Goal: Task Accomplishment & Management: Manage account settings

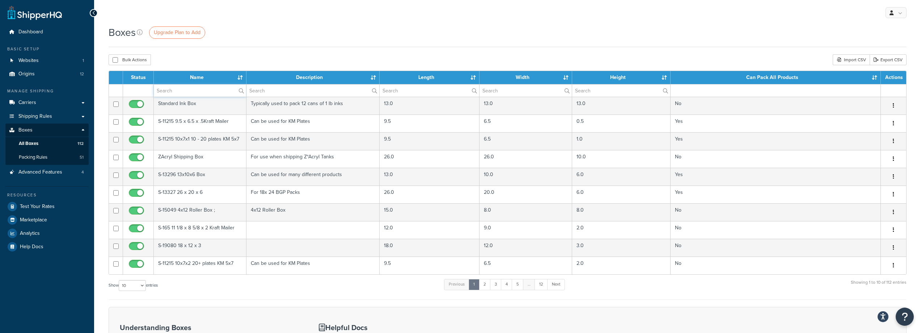
click at [221, 88] on input "text" at bounding box center [200, 90] width 92 height 12
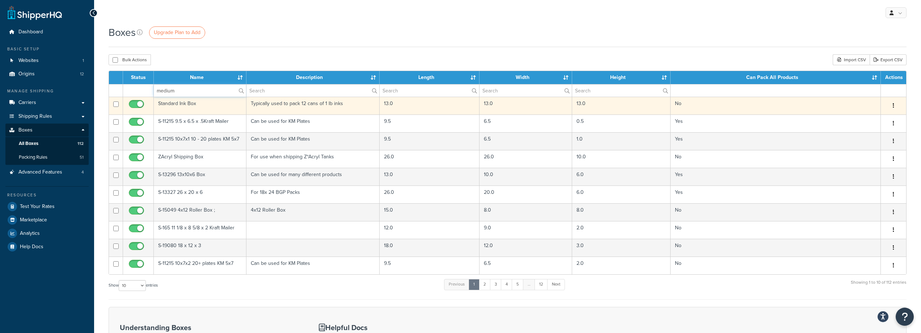
type input "medium"
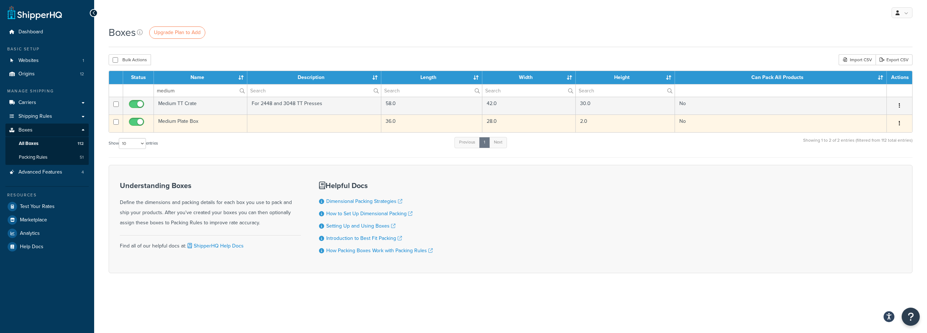
click at [218, 124] on td "Medium Plate Box" at bounding box center [200, 123] width 93 height 18
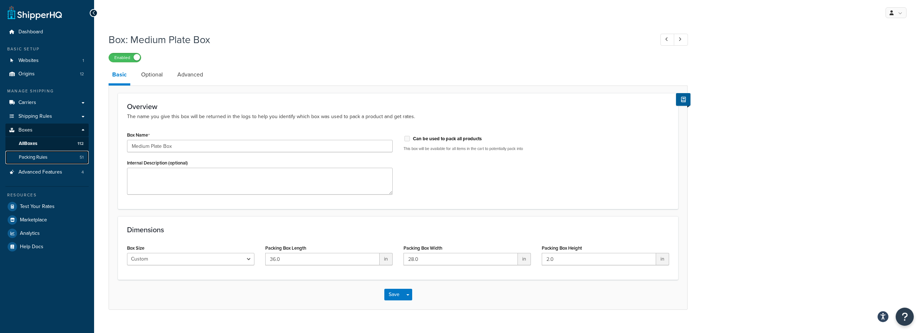
click at [31, 155] on span "Packing Rules" at bounding box center [33, 157] width 29 height 6
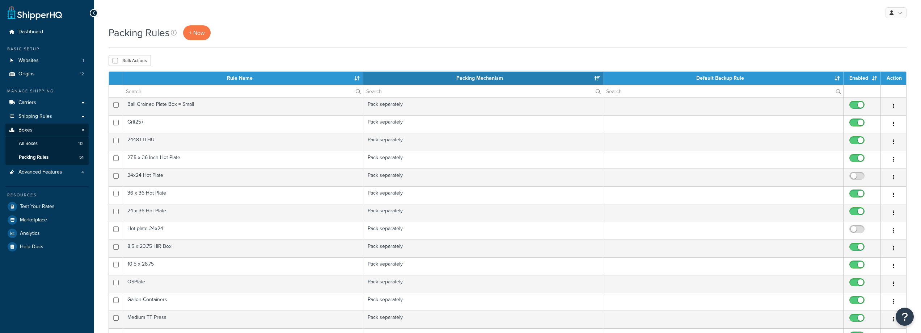
select select "15"
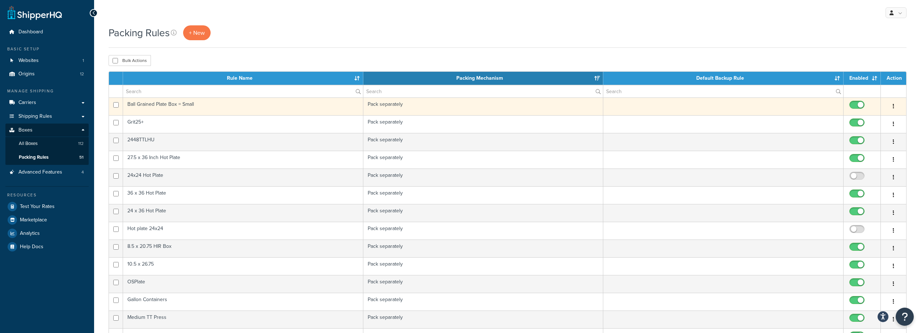
click at [264, 107] on td "Ball Grained Plate Box = Small" at bounding box center [243, 106] width 240 height 18
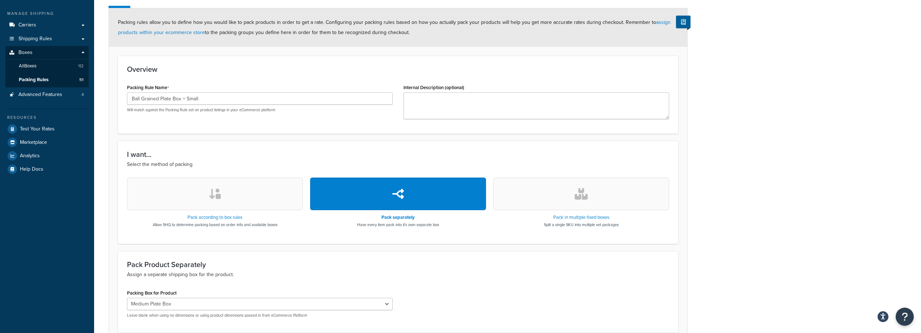
scroll to position [143, 0]
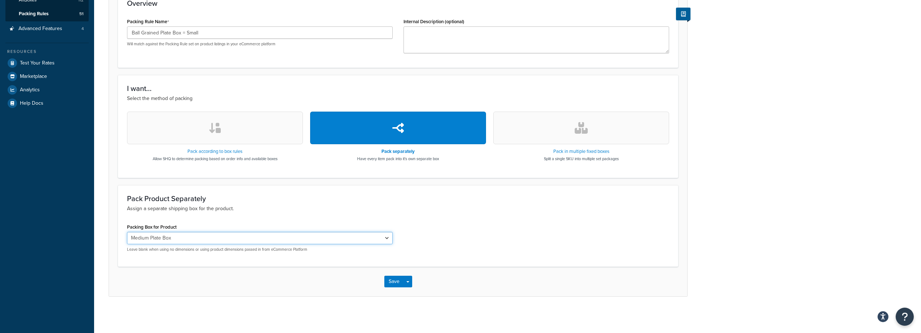
click at [311, 242] on select "Standard Ink Box ZAcryl Shipping Box S-15049 4x12 Roller Box ; S-165 11 1/8 x 8…" at bounding box center [260, 238] width 266 height 12
select select "260886"
click at [127, 232] on select "Standard Ink Box ZAcryl Shipping Box S-15049 4x12 Roller Box ; S-165 11 1/8 x 8…" at bounding box center [260, 238] width 266 height 12
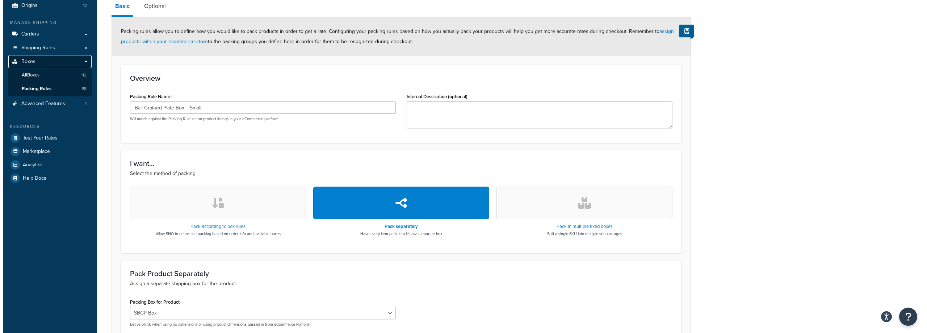
scroll to position [0, 0]
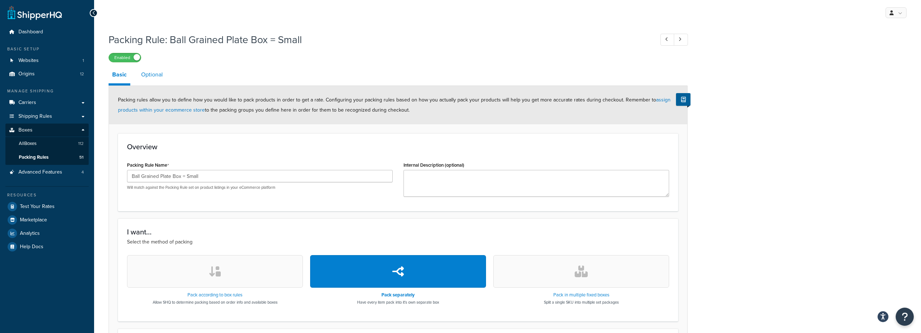
click at [160, 79] on link "Optional" at bounding box center [152, 74] width 29 height 17
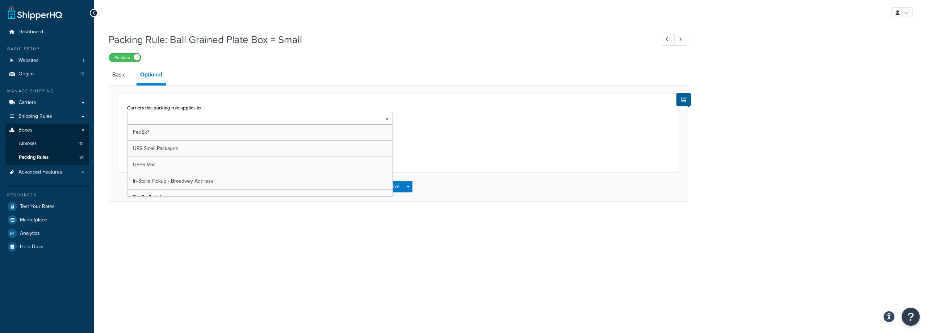
click at [273, 121] on ul at bounding box center [260, 119] width 266 height 12
click at [474, 107] on div "Carriers this packing rule applies to FedEx® UPS Small Packages USPS Mail In-St…" at bounding box center [398, 132] width 553 height 60
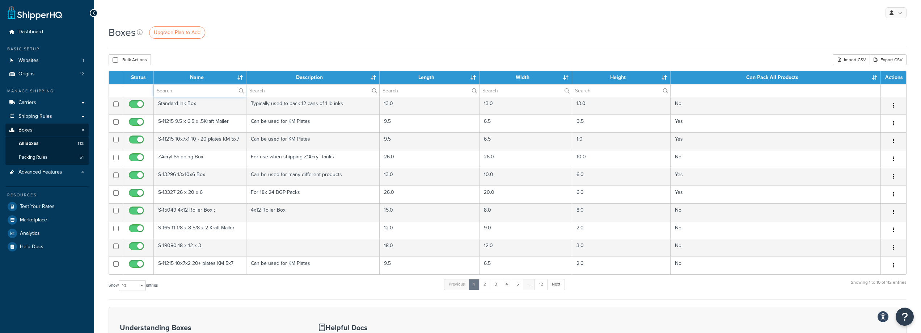
click at [224, 92] on input "text" at bounding box center [200, 90] width 92 height 12
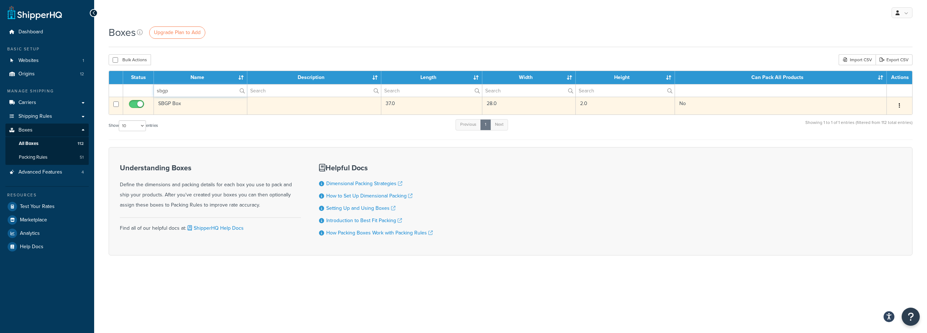
type input "sbgp"
click at [169, 106] on td "SBGP Box" at bounding box center [200, 106] width 93 height 18
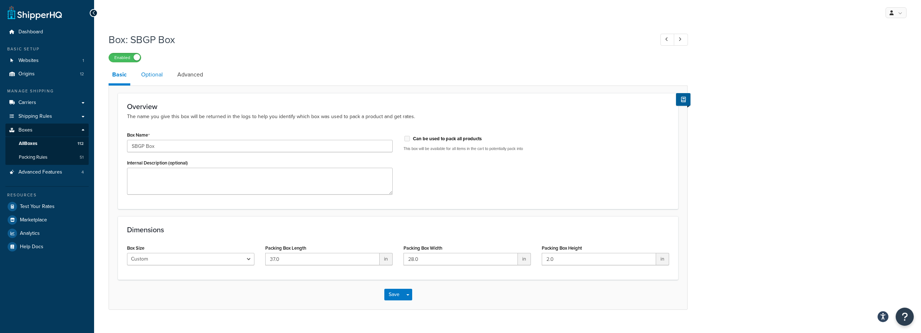
click at [154, 73] on link "Optional" at bounding box center [152, 74] width 29 height 17
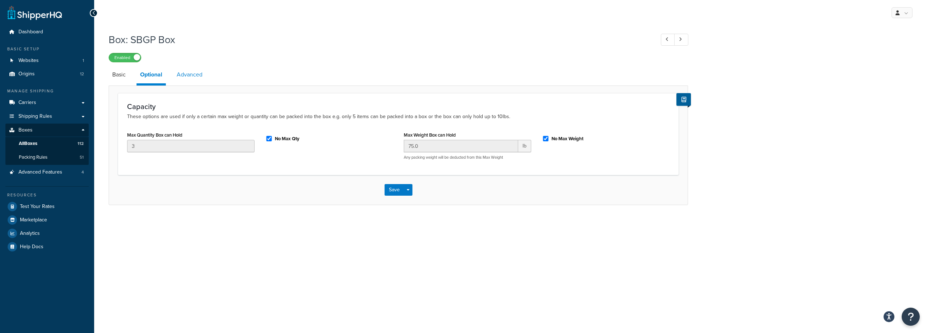
click at [187, 74] on link "Advanced" at bounding box center [189, 74] width 33 height 17
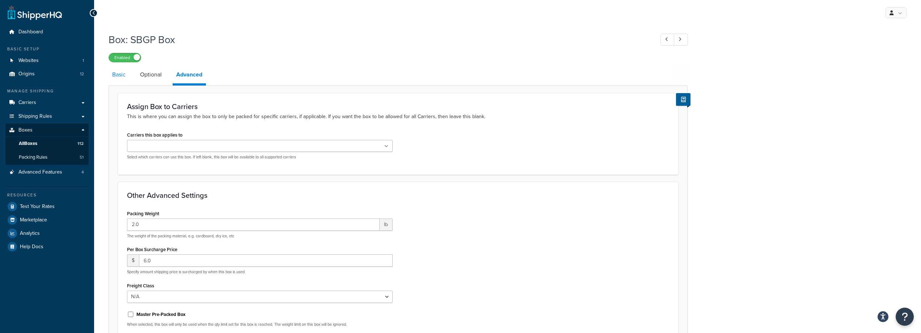
click at [127, 76] on link "Basic" at bounding box center [119, 74] width 21 height 17
